Goal: Find specific page/section: Find specific page/section

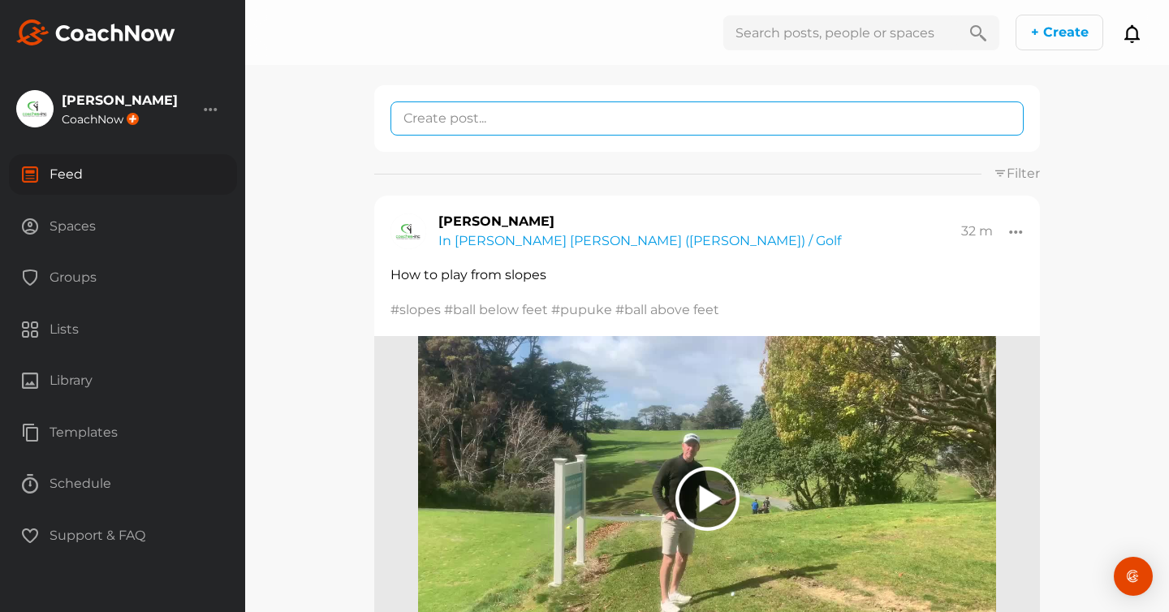
click at [456, 119] on textarea at bounding box center [707, 119] width 633 height 34
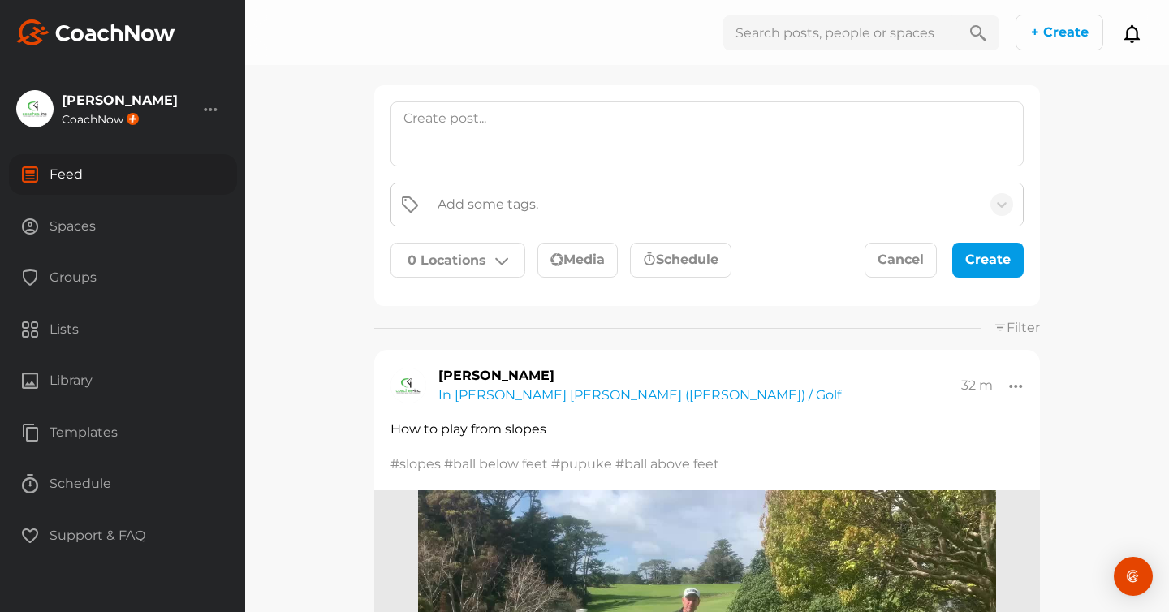
click at [59, 214] on div "Spaces" at bounding box center [123, 226] width 228 height 41
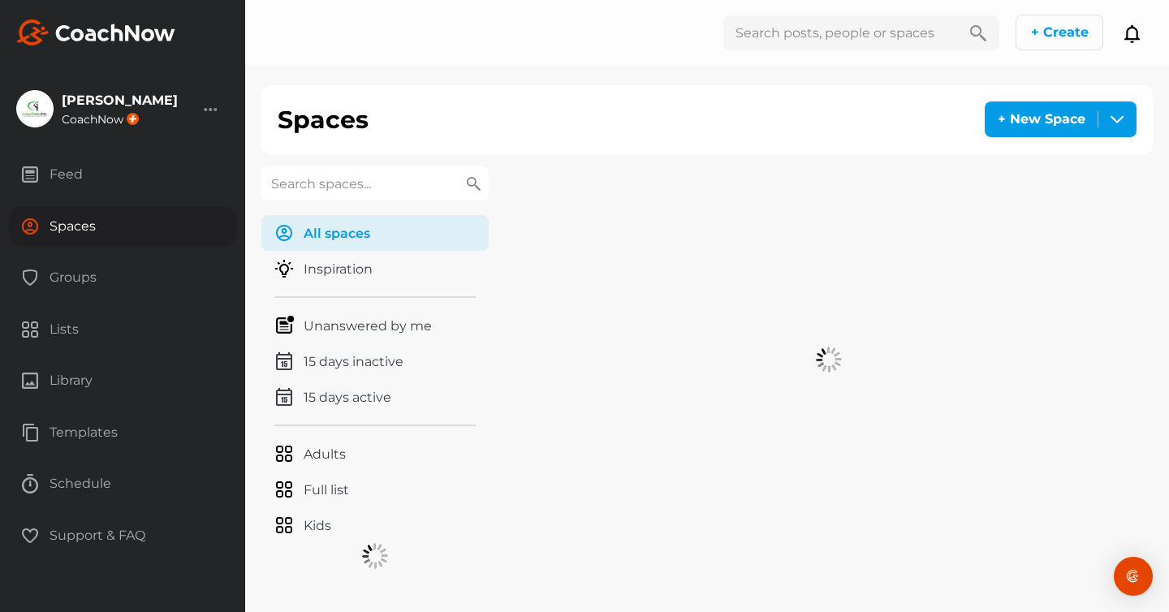
click at [307, 174] on input "text" at bounding box center [375, 183] width 227 height 34
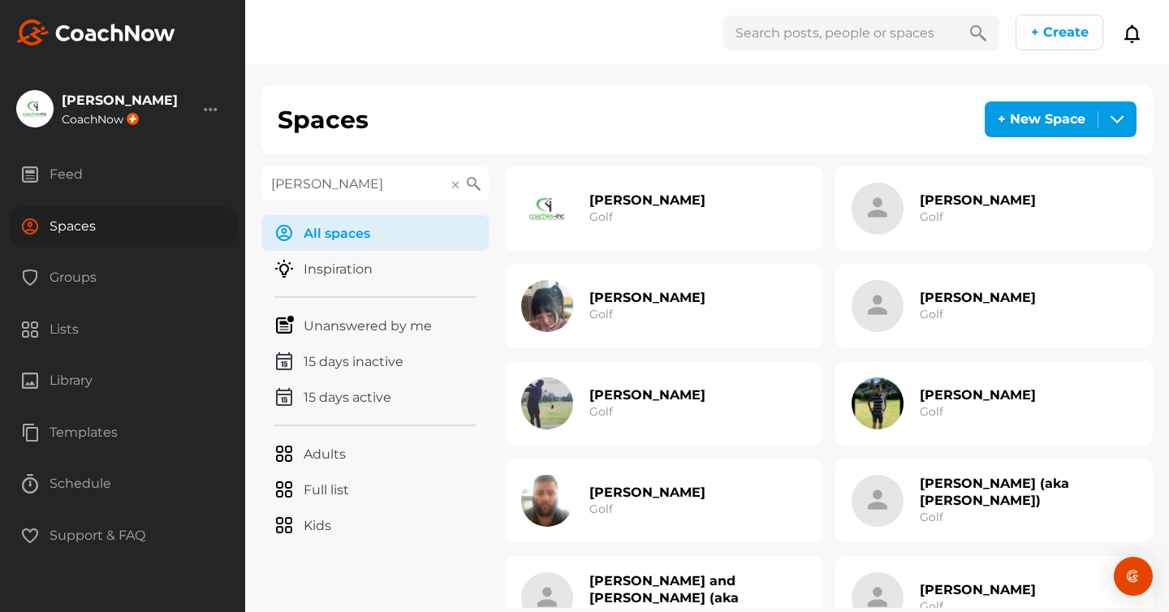
type input "loui"
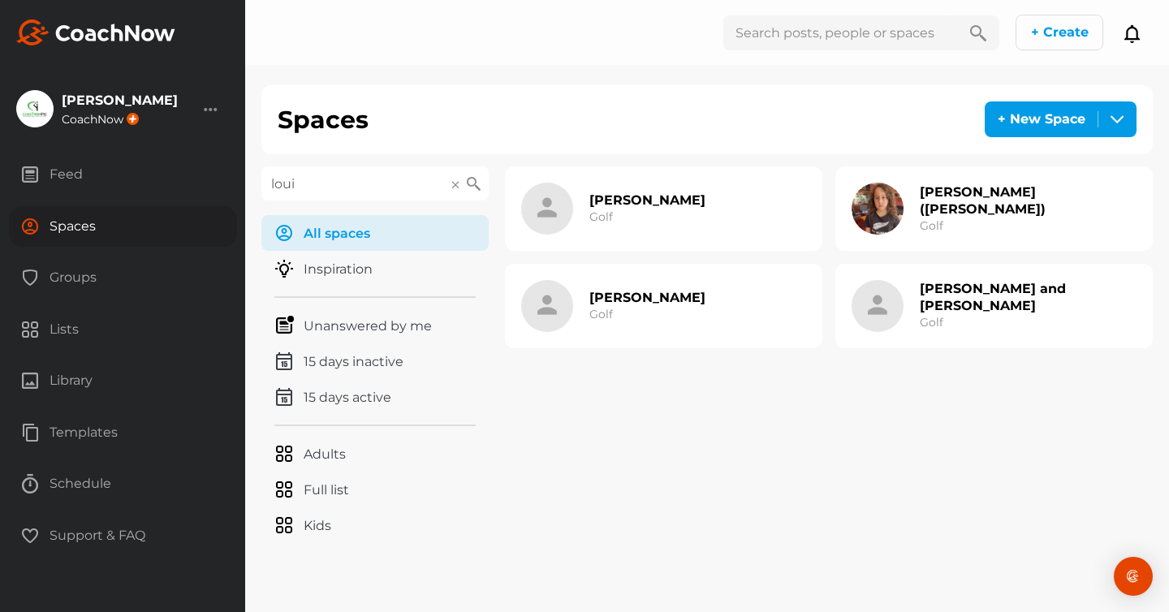
click at [952, 210] on div "[PERSON_NAME] ([PERSON_NAME]) Golf" at bounding box center [1028, 209] width 217 height 52
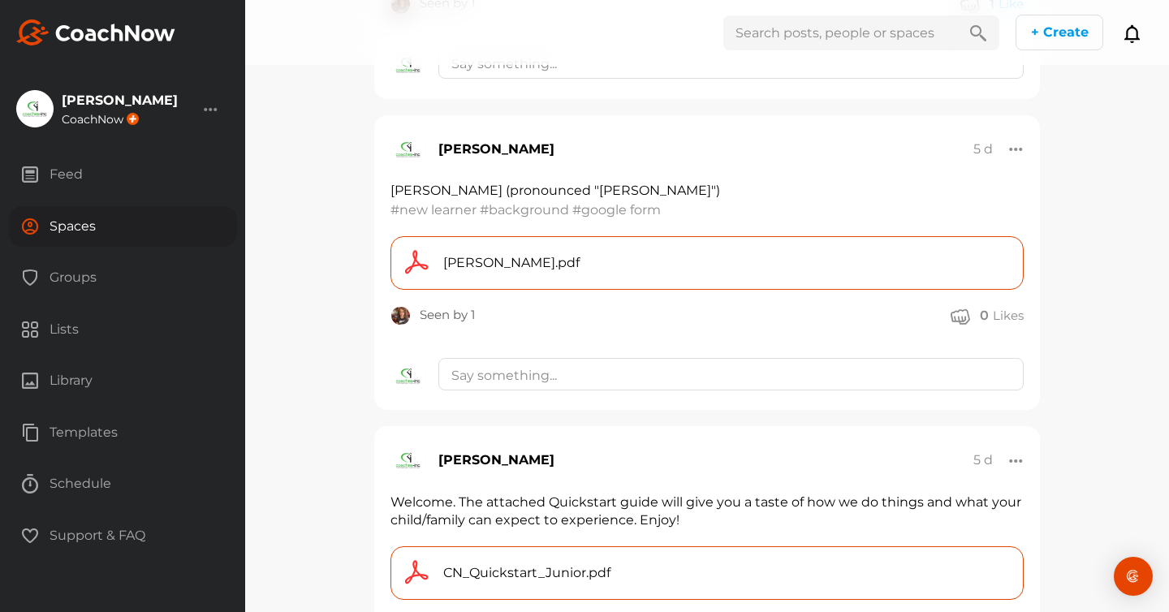
scroll to position [2322, 0]
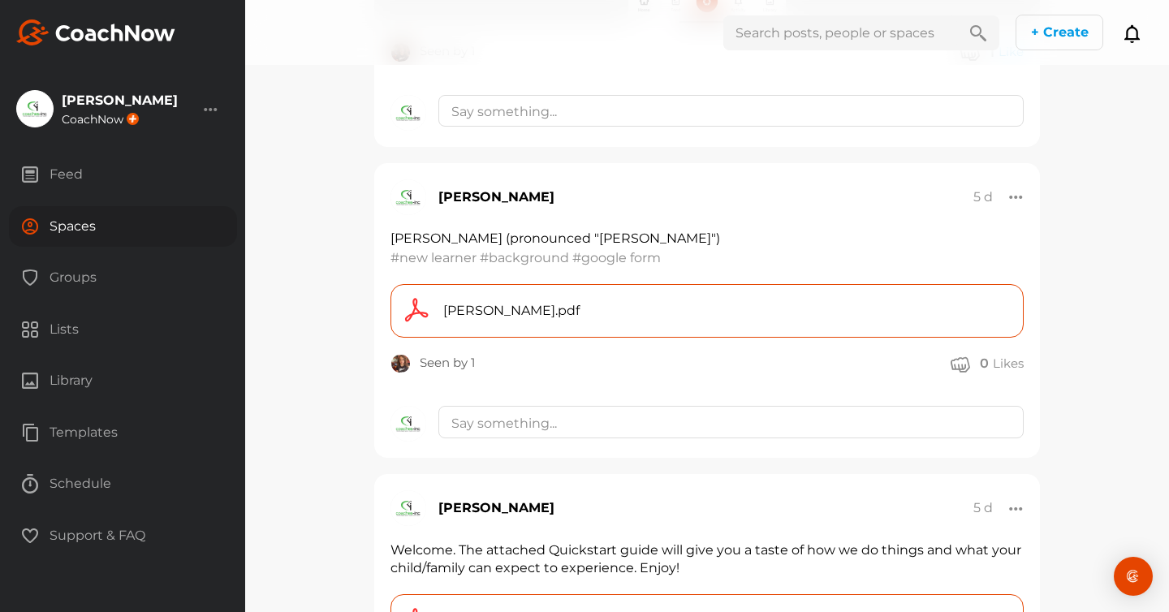
click at [466, 309] on span "[PERSON_NAME].pdf" at bounding box center [511, 310] width 136 height 19
